Goal: Navigation & Orientation: Find specific page/section

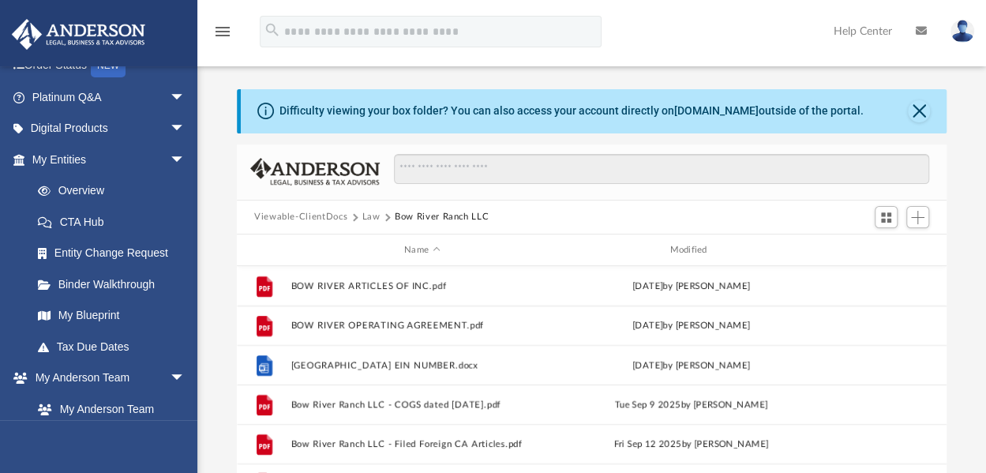
scroll to position [237, 0]
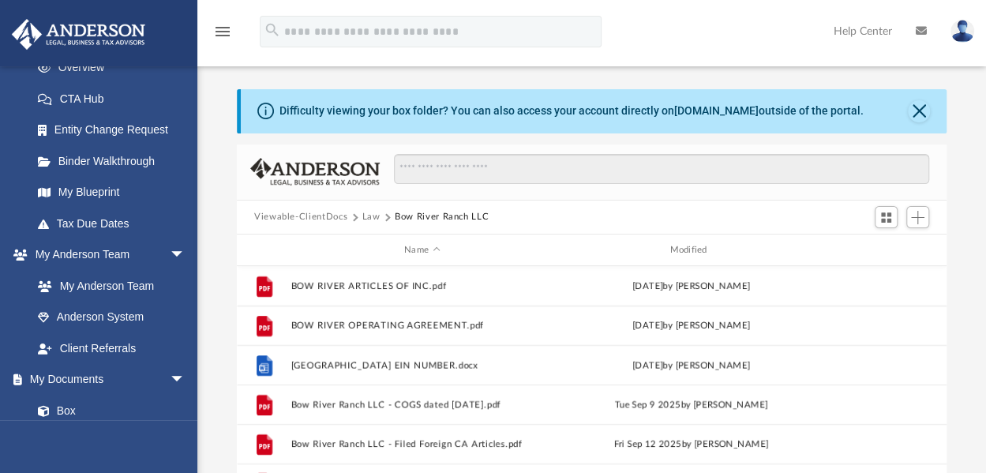
click at [80, 186] on link "My Blueprint" at bounding box center [111, 193] width 179 height 32
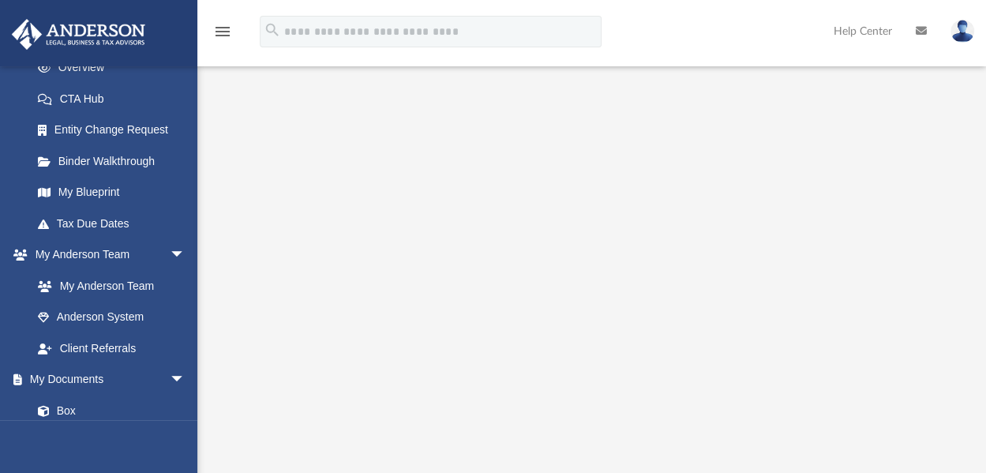
click at [958, 32] on img at bounding box center [962, 31] width 24 height 23
click at [829, 70] on link "galpingalloway@yahoo.com" at bounding box center [889, 81] width 170 height 47
click at [965, 31] on img at bounding box center [962, 31] width 24 height 23
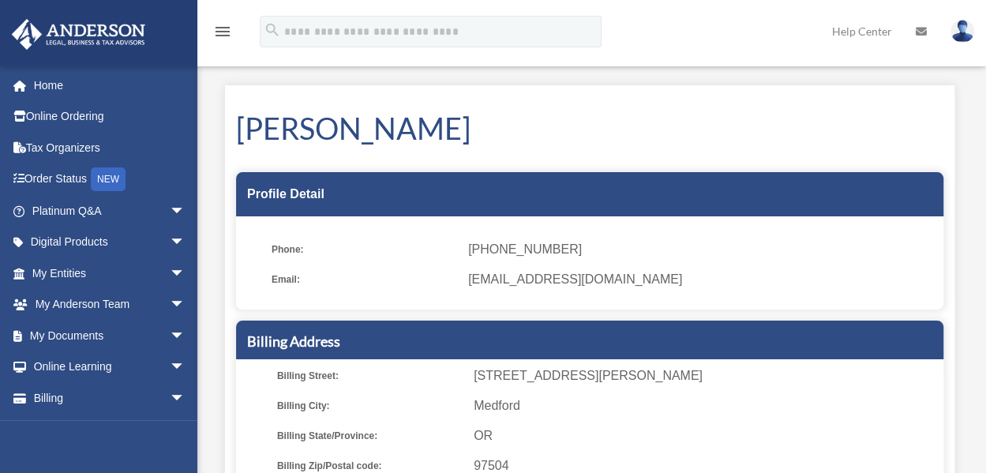
click at [962, 34] on img at bounding box center [962, 31] width 24 height 23
click at [47, 82] on link "Home" at bounding box center [110, 85] width 198 height 32
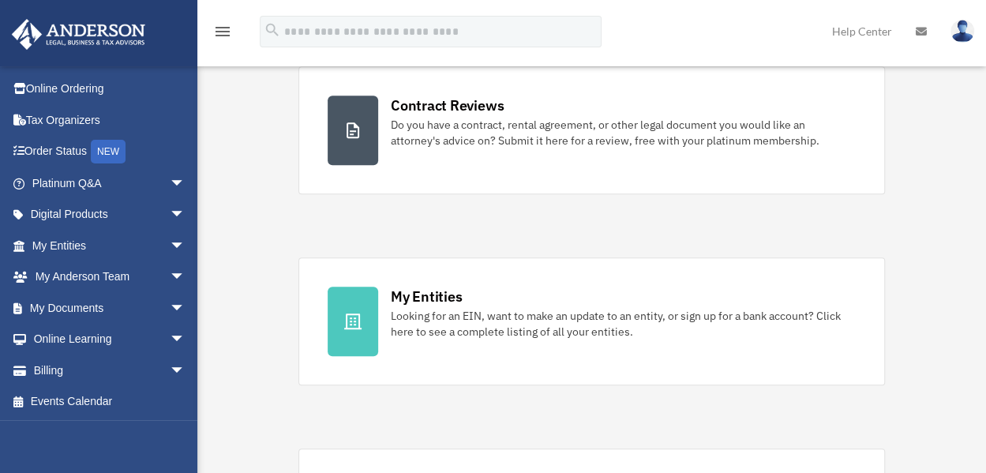
scroll to position [316, 0]
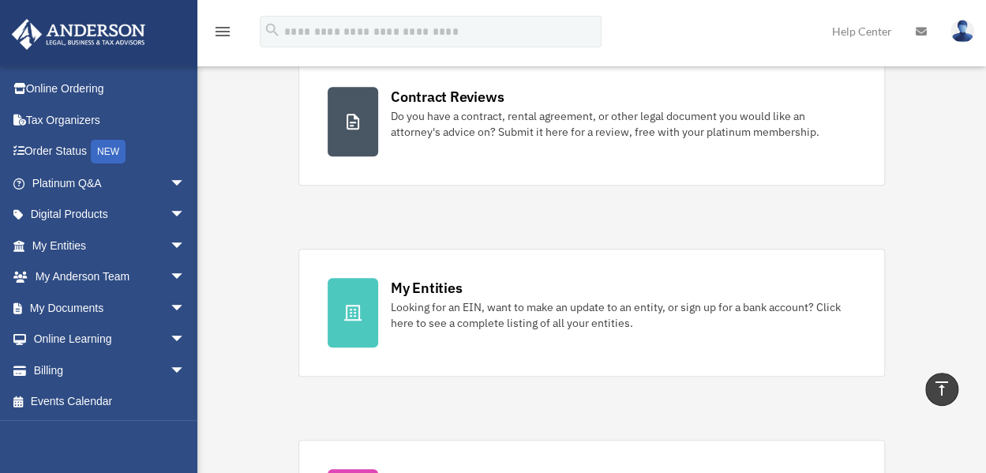
click at [49, 370] on link "Billing arrow_drop_down" at bounding box center [110, 370] width 198 height 32
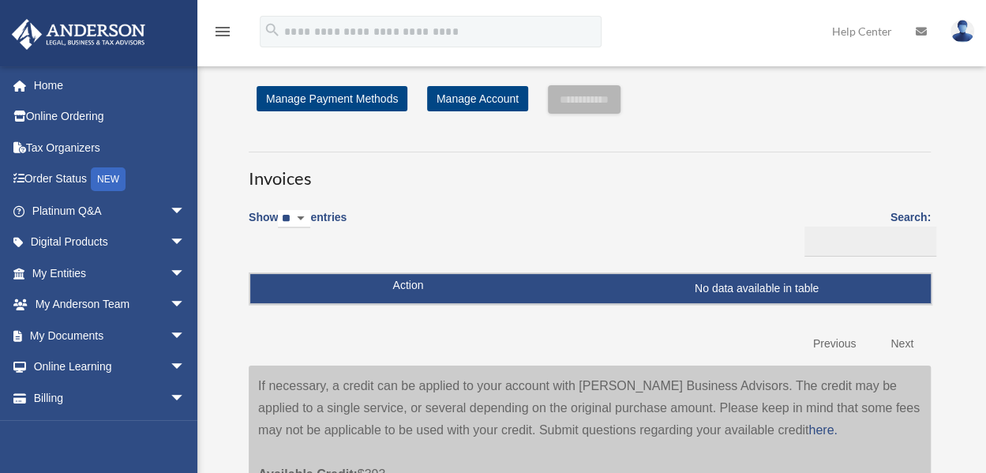
click at [961, 31] on img at bounding box center [962, 31] width 24 height 23
click at [673, 137] on link "Logout" at bounding box center [706, 138] width 158 height 32
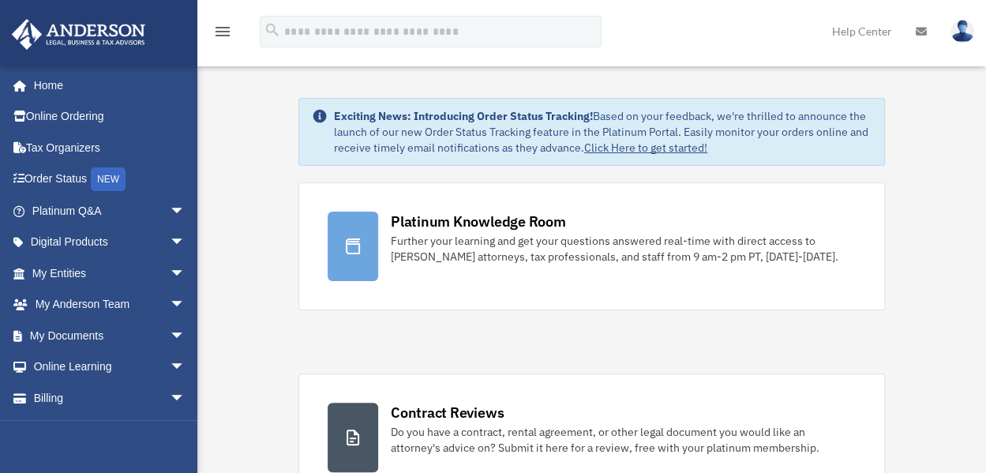
click at [44, 396] on link "Billing arrow_drop_down" at bounding box center [110, 398] width 198 height 32
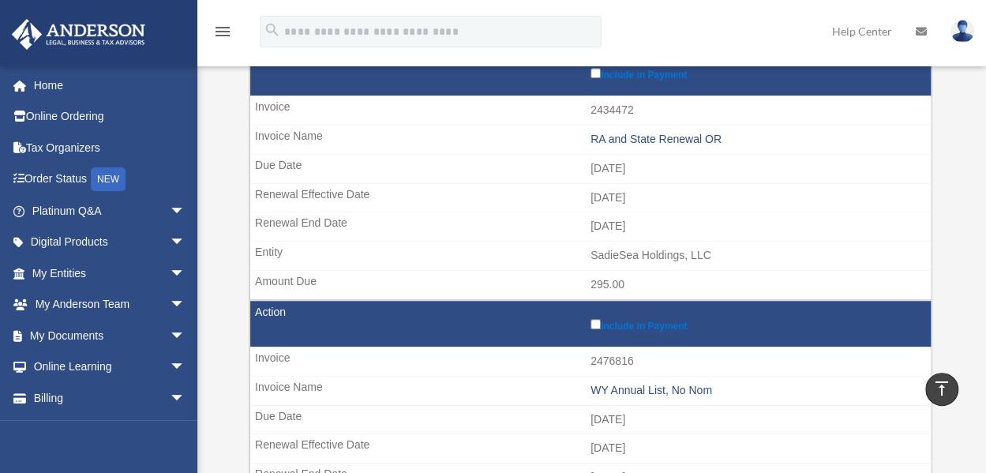
scroll to position [474, 0]
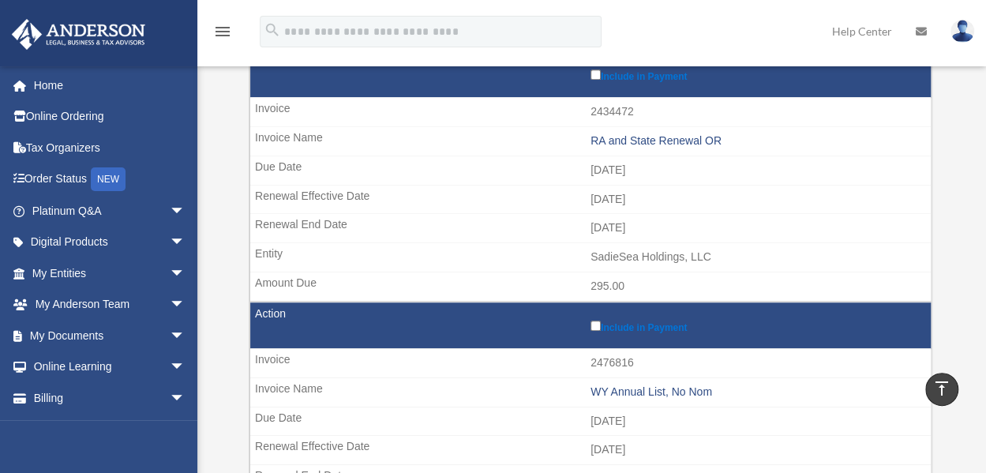
click at [73, 122] on link "Online Ordering" at bounding box center [110, 117] width 198 height 32
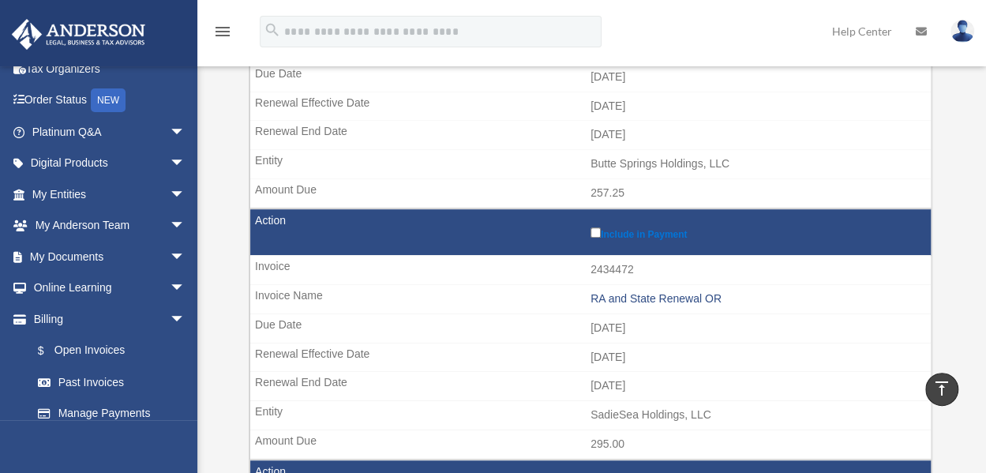
scroll to position [122, 0]
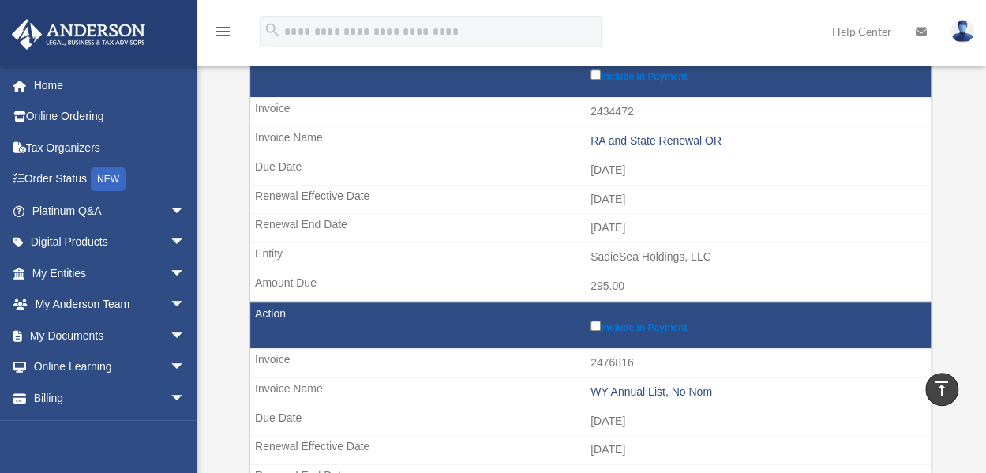
click at [170, 272] on span "arrow_drop_down" at bounding box center [186, 273] width 32 height 32
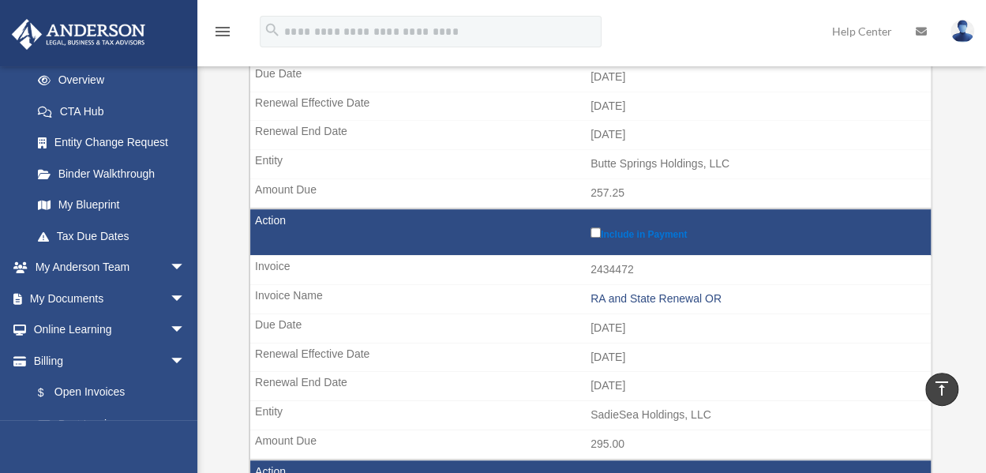
scroll to position [309, 0]
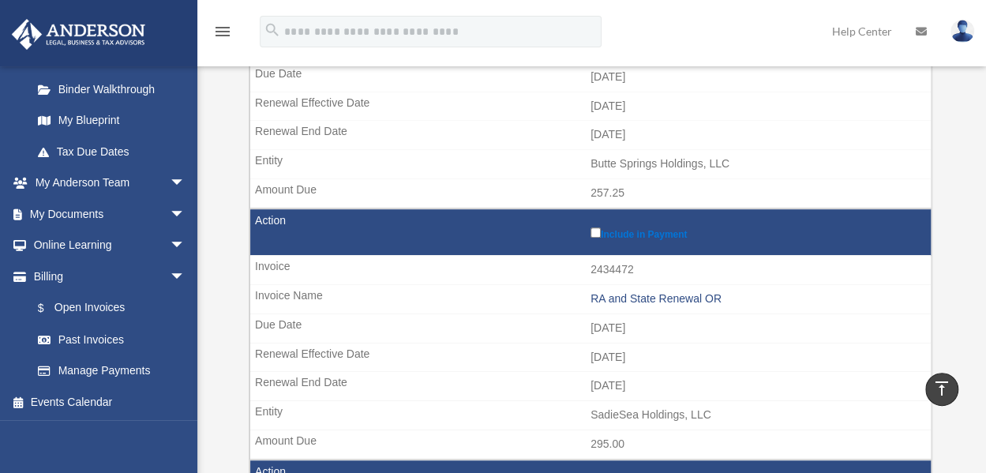
click at [170, 212] on span "arrow_drop_down" at bounding box center [186, 214] width 32 height 32
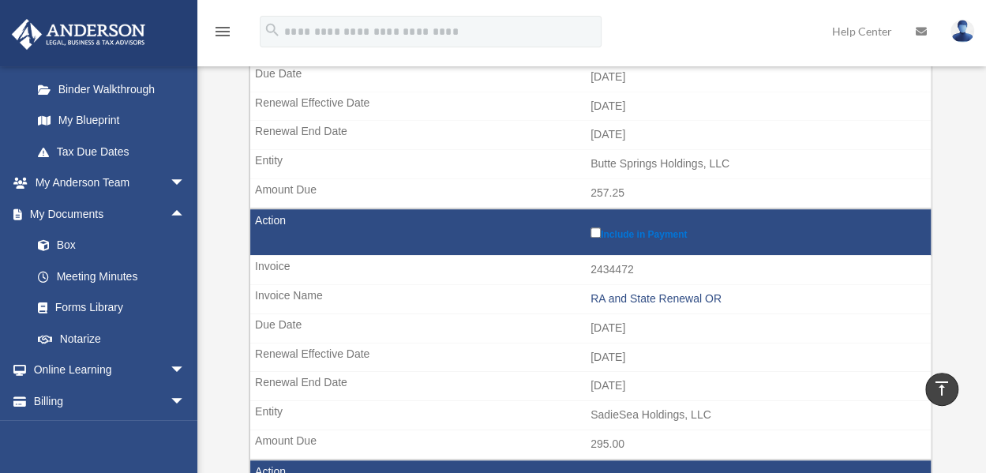
click at [78, 278] on link "Meeting Minutes" at bounding box center [115, 277] width 187 height 32
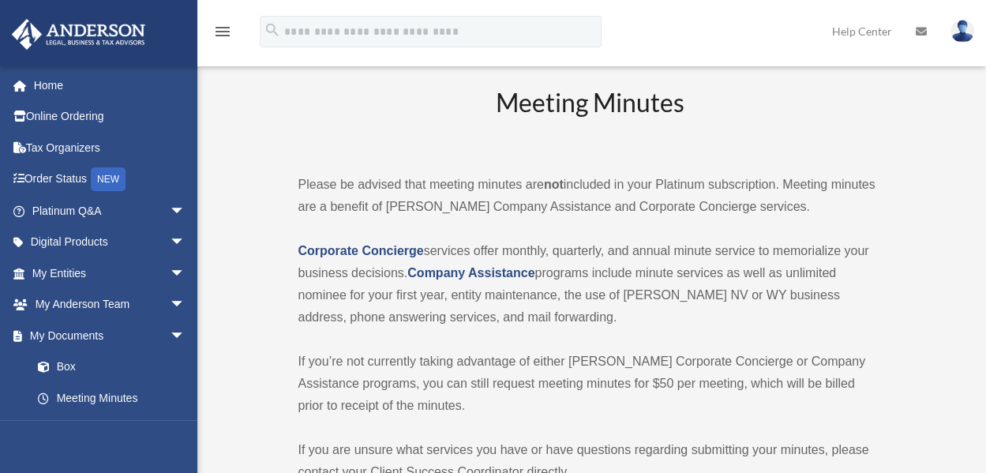
scroll to position [79, 0]
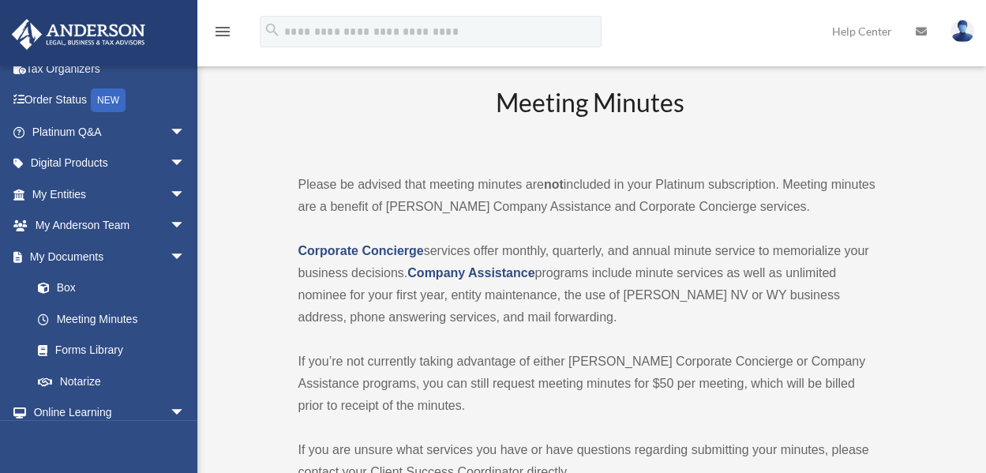
click at [99, 320] on link "Meeting Minutes" at bounding box center [111, 319] width 179 height 32
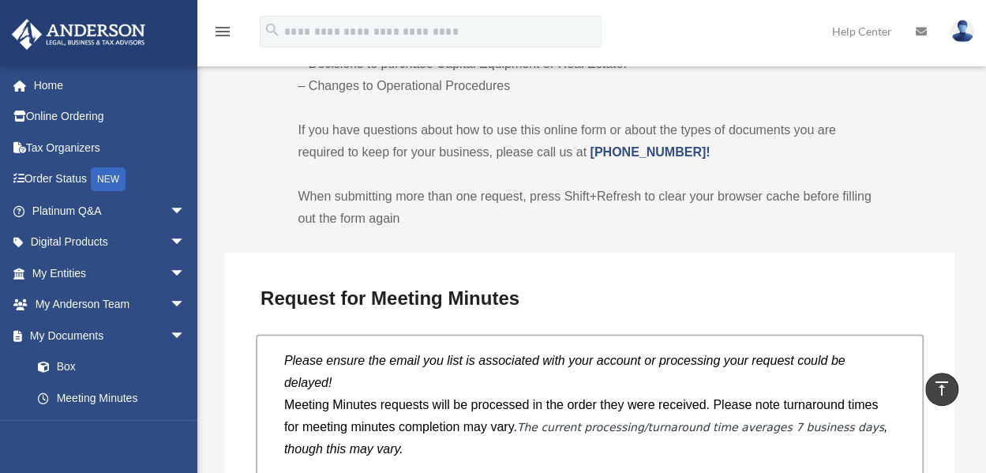
scroll to position [1183, 0]
click at [170, 272] on span "arrow_drop_down" at bounding box center [186, 273] width 32 height 32
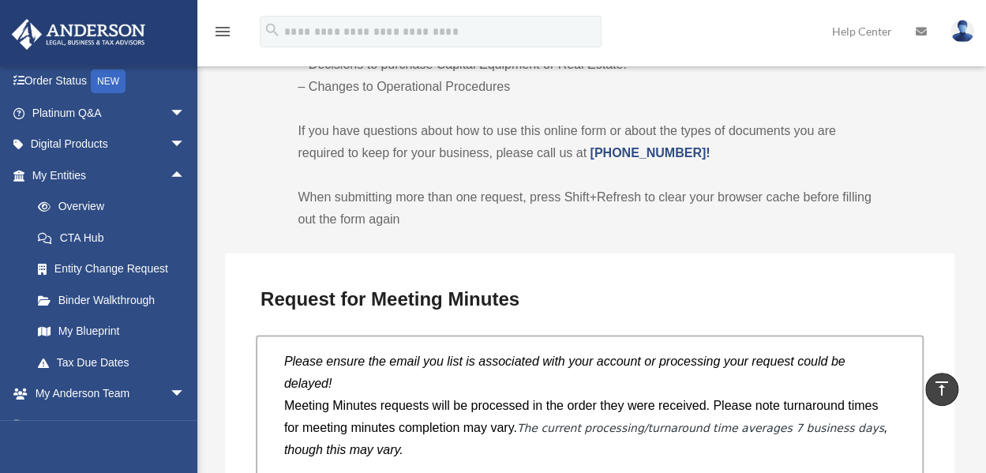
scroll to position [79, 0]
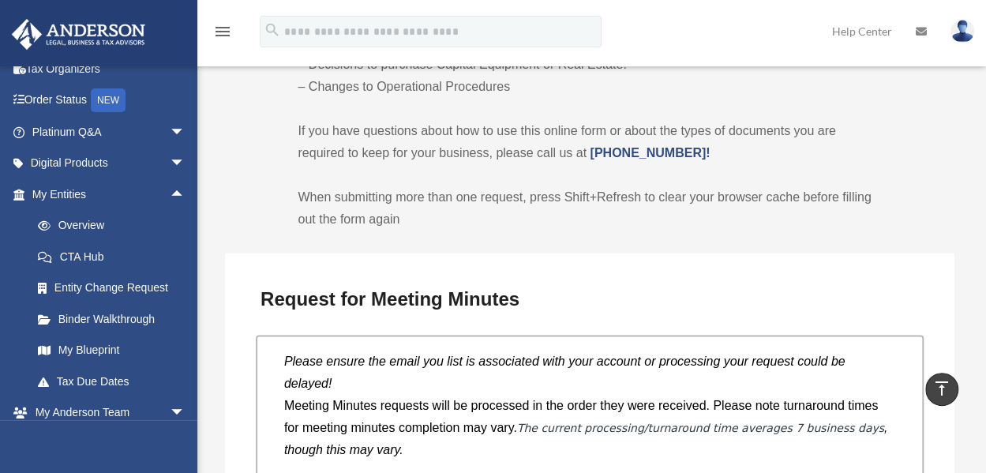
click at [76, 223] on link "Overview" at bounding box center [115, 226] width 187 height 32
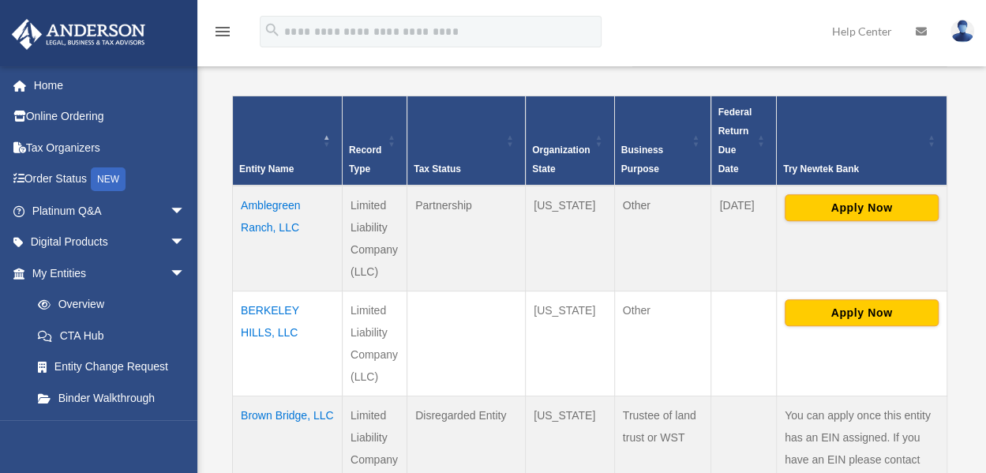
scroll to position [316, 0]
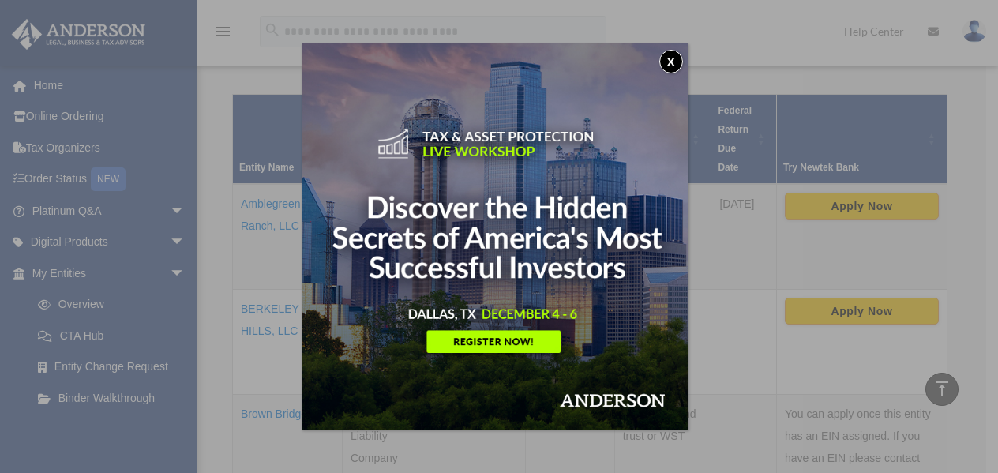
click at [676, 57] on button "x" at bounding box center [671, 62] width 24 height 24
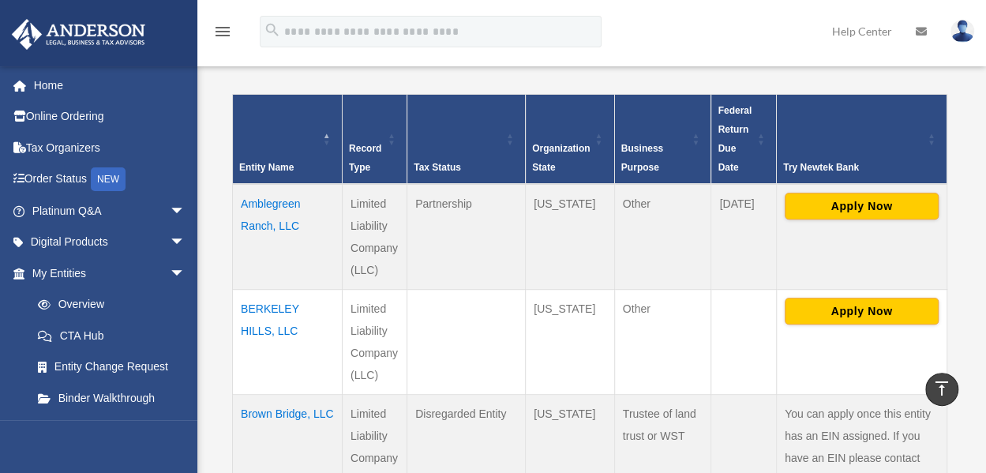
click at [265, 201] on td "Amblegreen Ranch, LLC" at bounding box center [288, 237] width 110 height 106
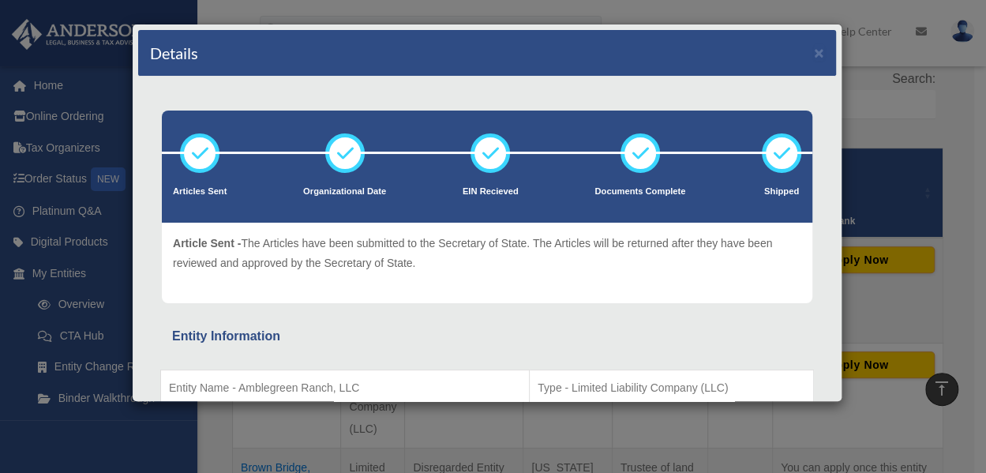
scroll to position [237, 0]
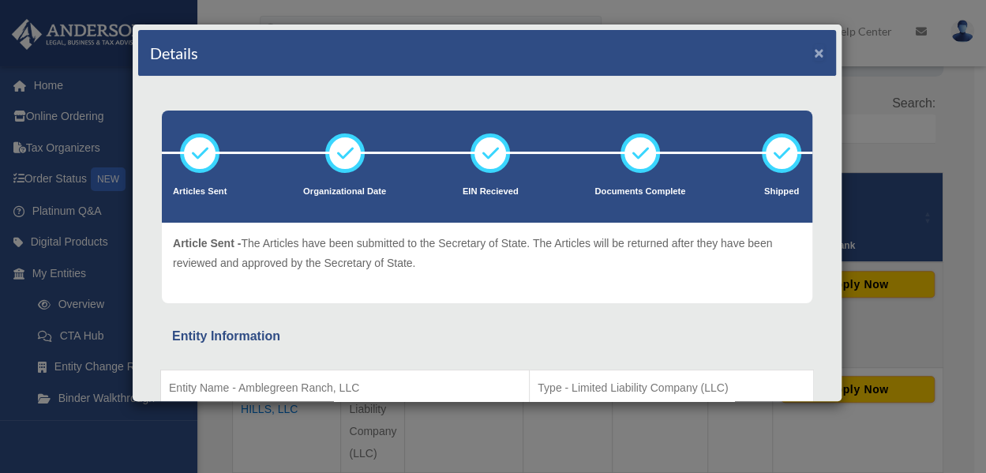
click at [814, 53] on button "×" at bounding box center [819, 52] width 10 height 17
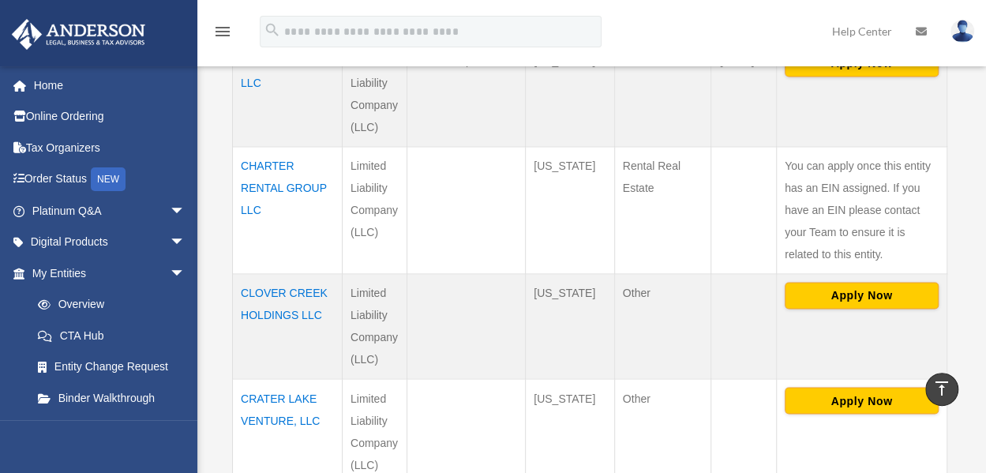
scroll to position [1184, 0]
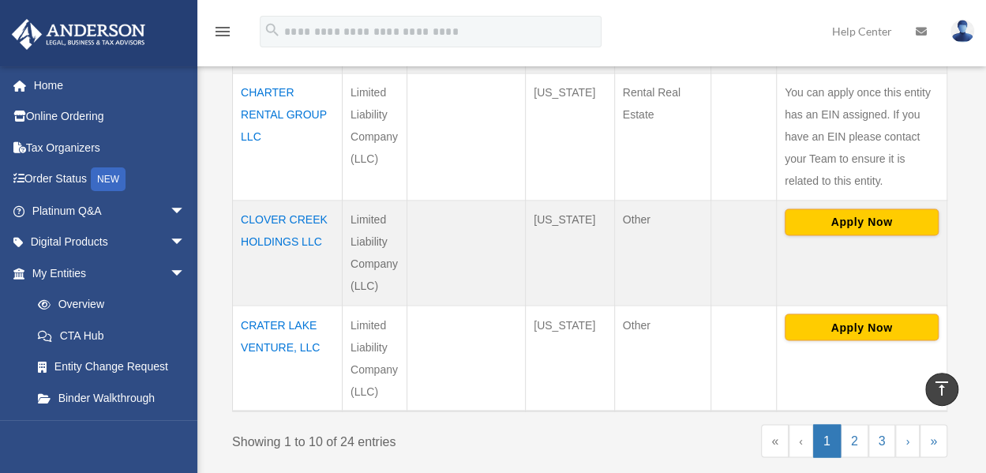
click at [288, 320] on td "CRATER LAKE VENTURE, LLC" at bounding box center [288, 358] width 110 height 106
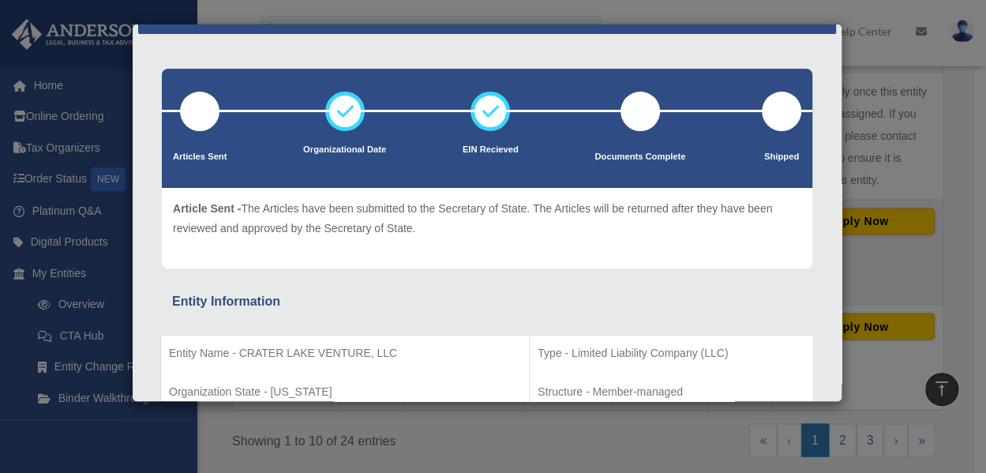
scroll to position [0, 0]
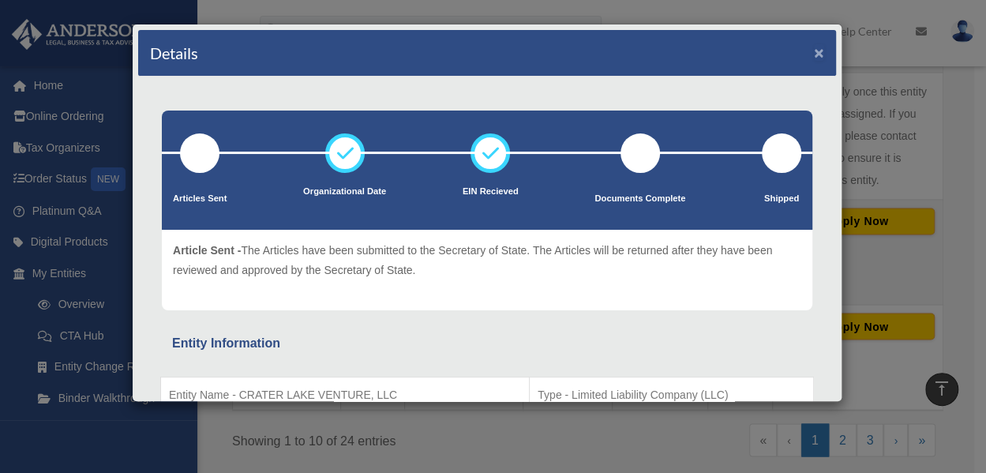
click at [814, 50] on button "×" at bounding box center [819, 52] width 10 height 17
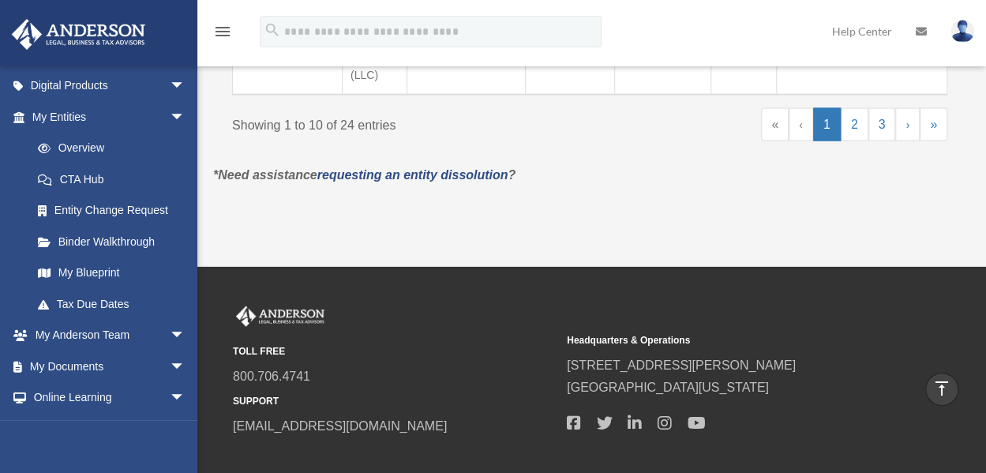
scroll to position [158, 0]
click at [170, 362] on span "arrow_drop_down" at bounding box center [186, 365] width 32 height 32
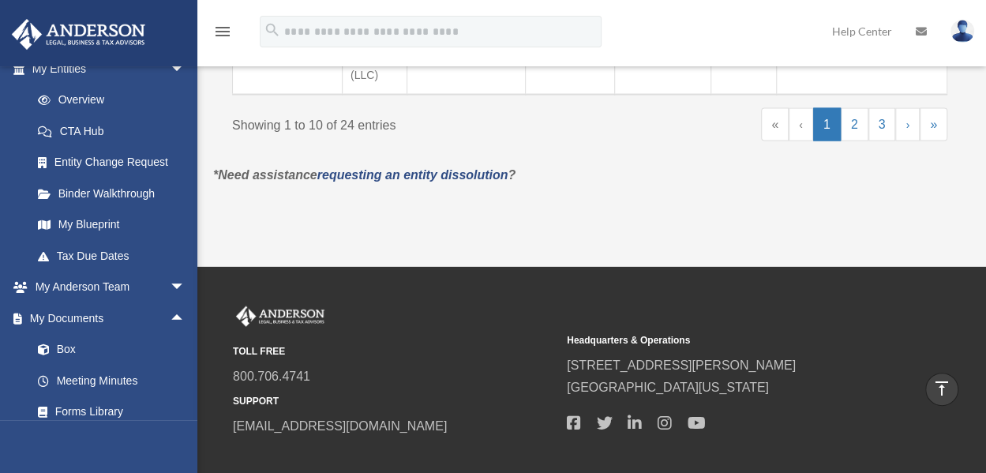
scroll to position [182, 0]
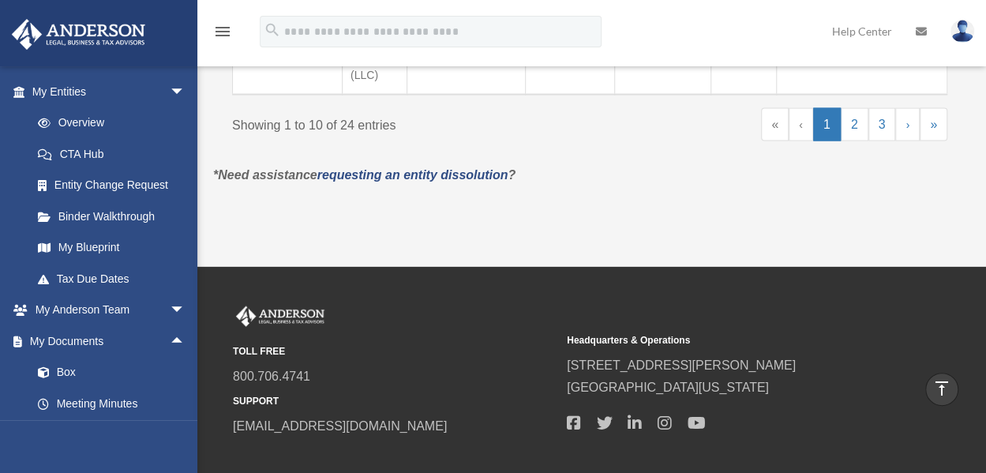
click at [96, 244] on link "My Blueprint" at bounding box center [111, 248] width 179 height 32
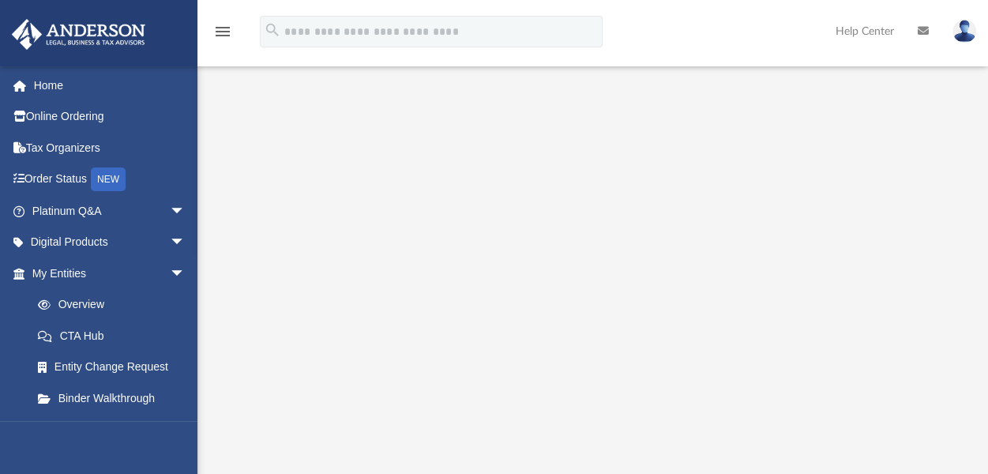
scroll to position [158, 0]
